Goal: Transaction & Acquisition: Purchase product/service

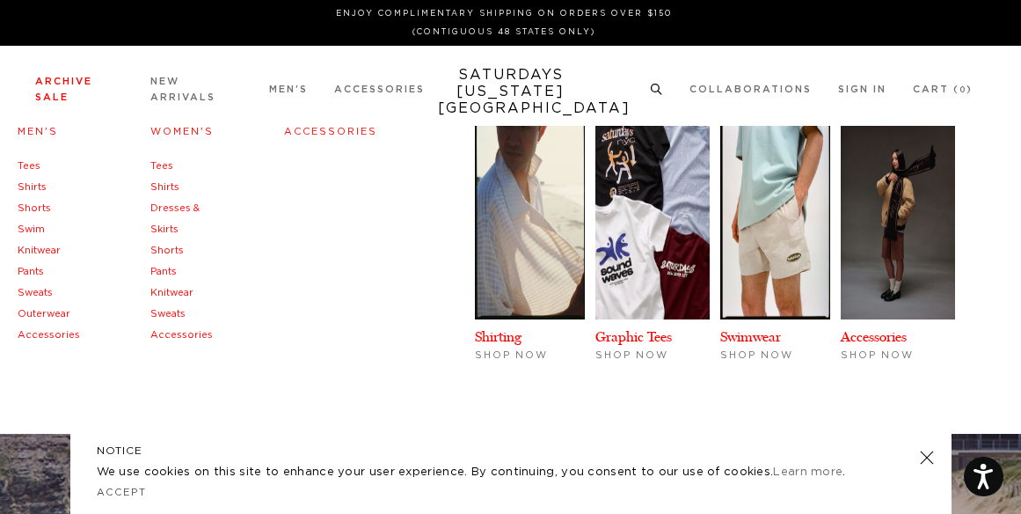
click at [58, 337] on link "Accessories" at bounding box center [49, 335] width 62 height 10
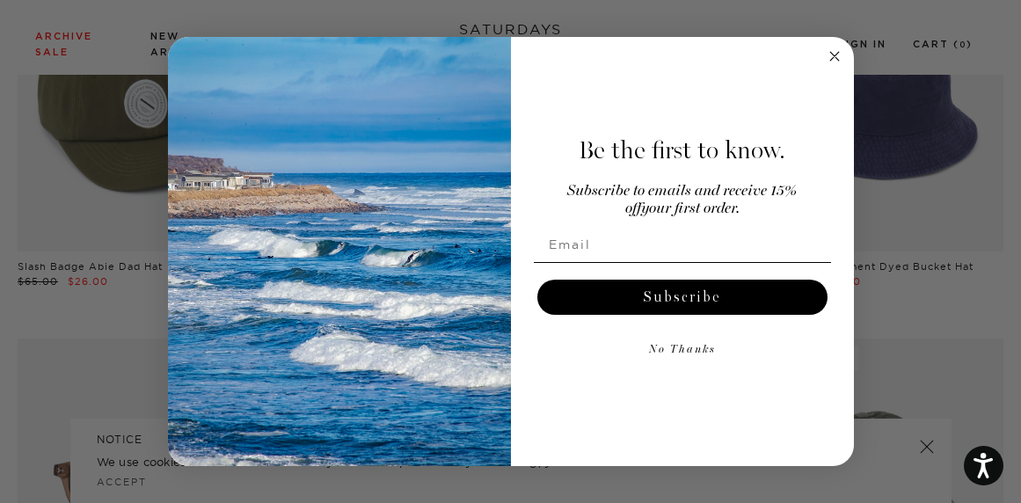
scroll to position [542, 4]
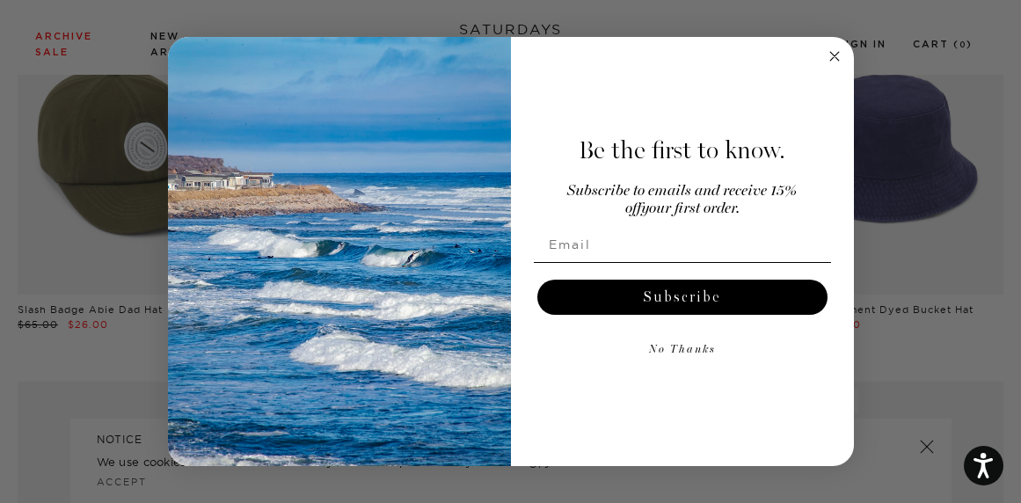
click at [838, 55] on circle "Close dialog" at bounding box center [834, 57] width 20 height 20
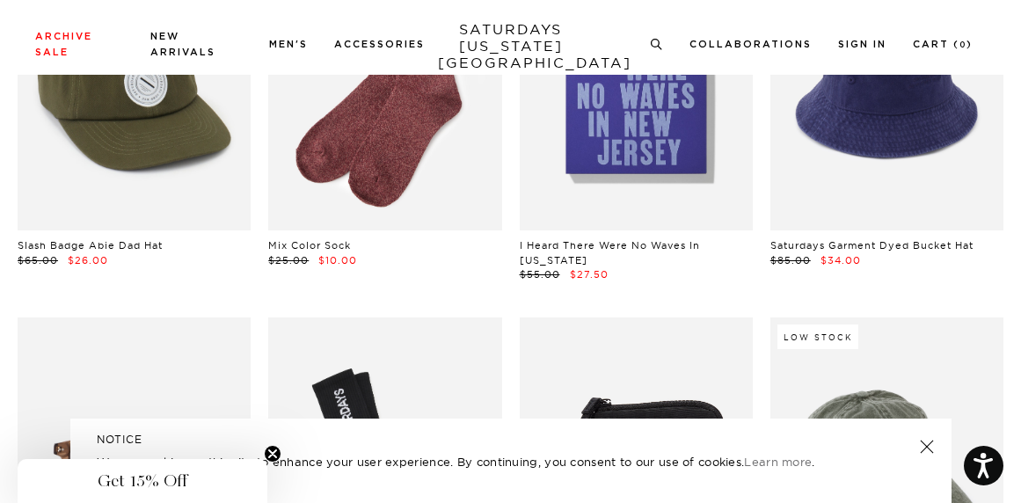
scroll to position [608, 4]
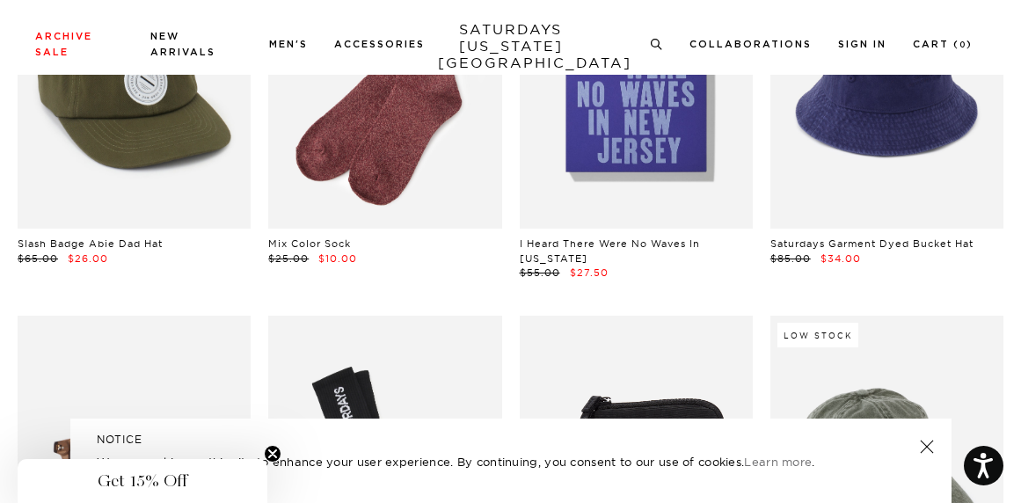
click at [676, 237] on link "I Heard There Were No Waves In [US_STATE]" at bounding box center [610, 250] width 180 height 27
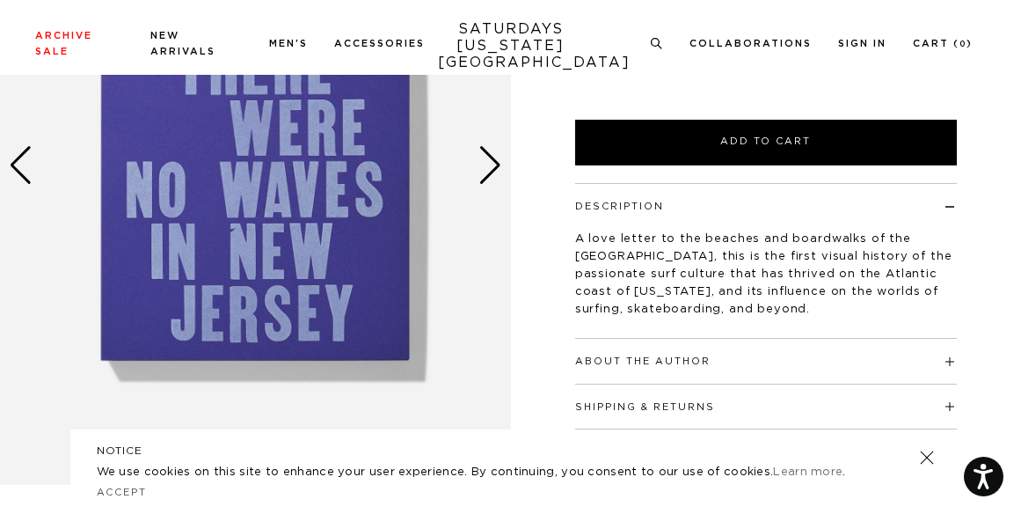
click at [481, 168] on div "Next slide" at bounding box center [490, 165] width 24 height 39
